Goal: Navigation & Orientation: Find specific page/section

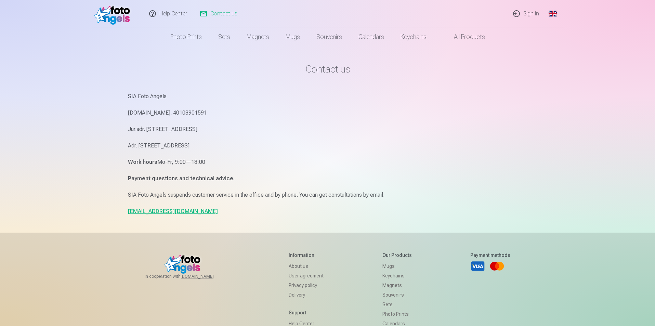
click at [554, 12] on link "Global" at bounding box center [553, 13] width 14 height 27
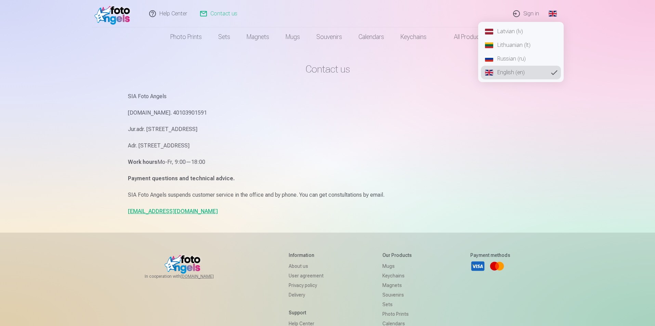
click at [509, 29] on link "Latvian (lv)" at bounding box center [521, 32] width 80 height 14
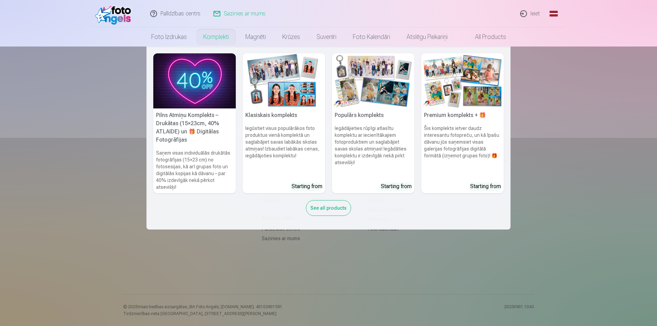
click at [216, 37] on link "Komplekti" at bounding box center [216, 36] width 42 height 19
